Goal: Task Accomplishment & Management: Complete application form

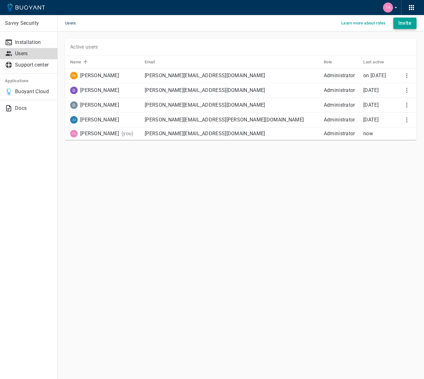
click at [398, 23] on button "Invite" at bounding box center [405, 23] width 23 height 11
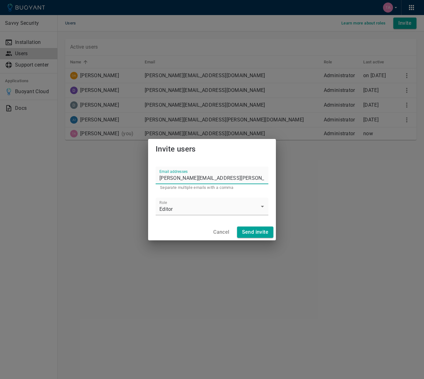
drag, startPoint x: 225, startPoint y: 178, endPoint x: 56, endPoint y: 164, distance: 169.0
click at [56, 164] on div "Invite users Email addresses [PERSON_NAME][EMAIL_ADDRESS][PERSON_NAME][DOMAIN_N…" at bounding box center [212, 189] width 424 height 379
type input "[PERSON_NAME][EMAIL_ADDRESS][PERSON_NAME][DOMAIN_NAME]"
click at [175, 209] on body "Savvy Security Installation Users Support center Applications Buoyant Cloud Doc…" at bounding box center [212, 189] width 424 height 379
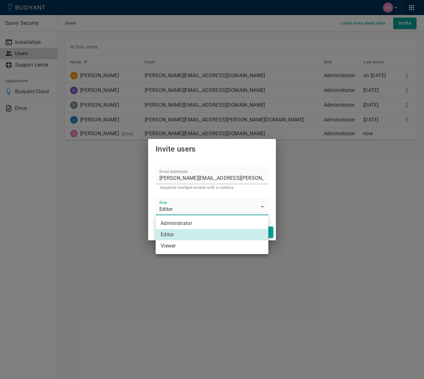
click at [182, 222] on li "Administrator" at bounding box center [212, 223] width 113 height 11
type input "Administrator"
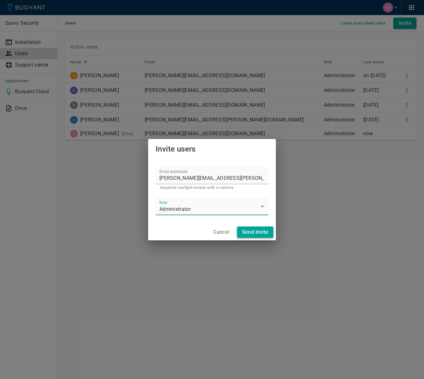
click at [256, 234] on h4 "Send invite" at bounding box center [255, 232] width 26 height 6
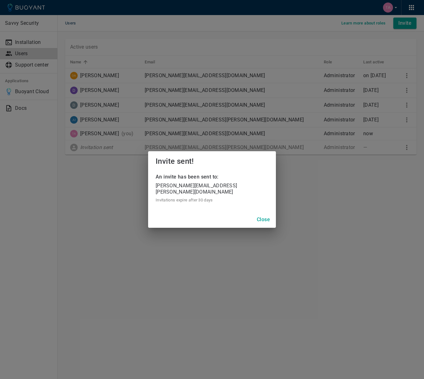
click at [267, 216] on h4 "Close" at bounding box center [263, 219] width 13 height 6
